Goal: Task Accomplishment & Management: Use online tool/utility

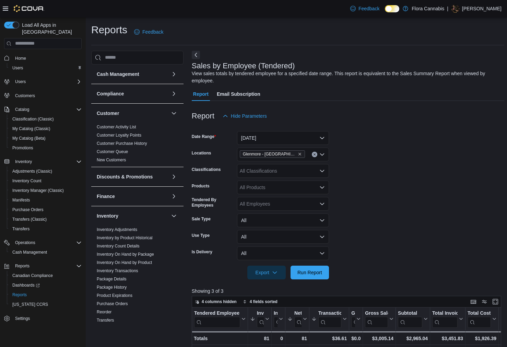
scroll to position [114, 0]
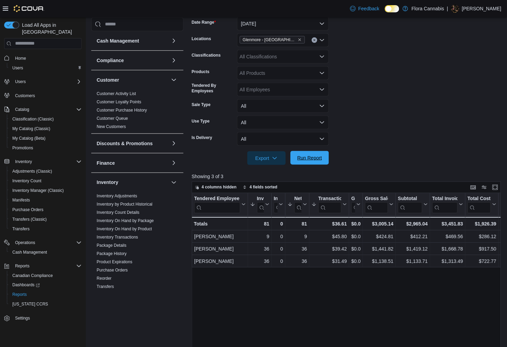
click at [317, 162] on span "Run Report" at bounding box center [310, 158] width 30 height 14
